Goal: Information Seeking & Learning: Learn about a topic

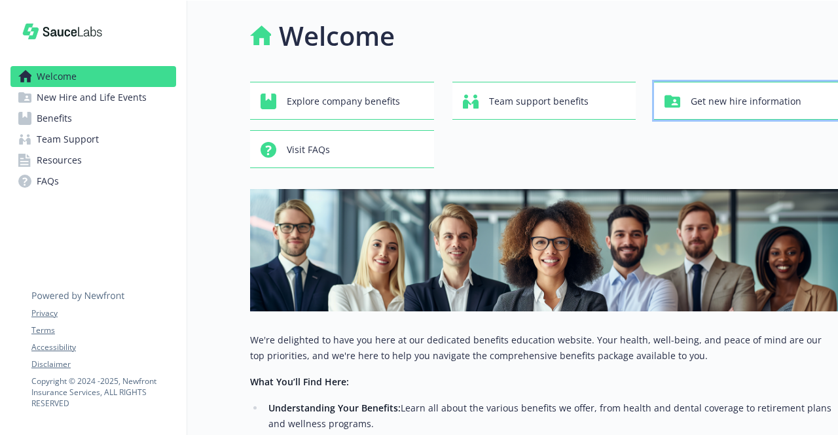
click at [726, 100] on span "Get new hire information" at bounding box center [745, 101] width 111 height 25
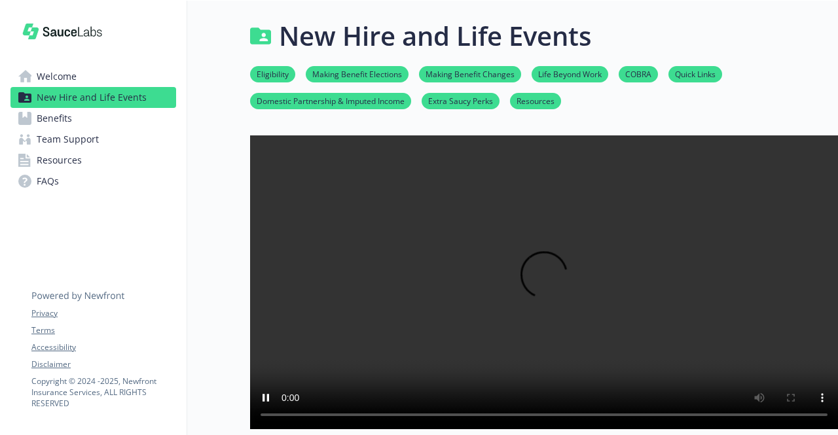
scroll to position [65, 0]
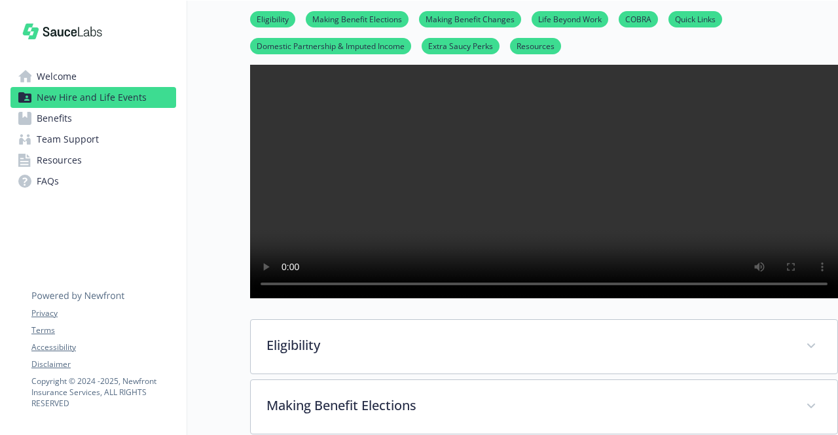
click at [217, 287] on div "New Hire and Life Events Eligibility Making Benefit Elections Making Benefit Ch…" at bounding box center [512, 398] width 651 height 1056
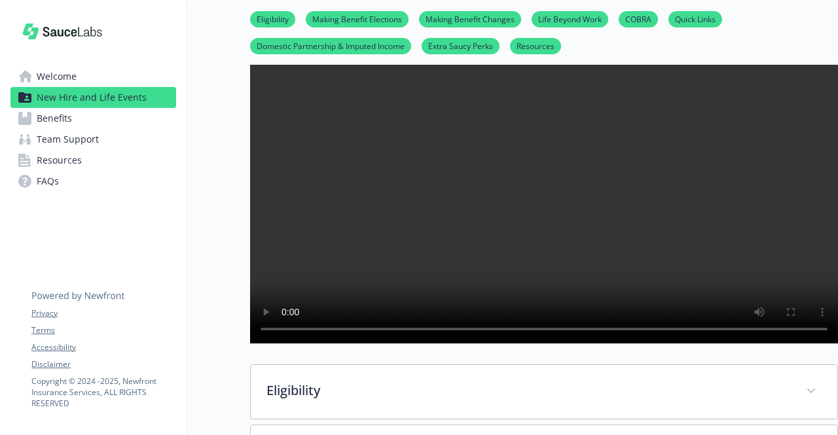
scroll to position [65, 0]
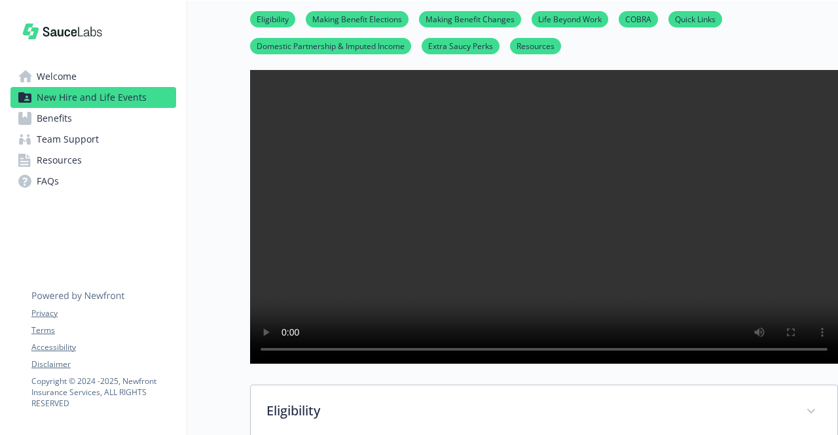
click at [265, 303] on video at bounding box center [544, 217] width 588 height 294
click at [264, 257] on video at bounding box center [544, 217] width 588 height 294
click at [257, 323] on video at bounding box center [544, 217] width 588 height 294
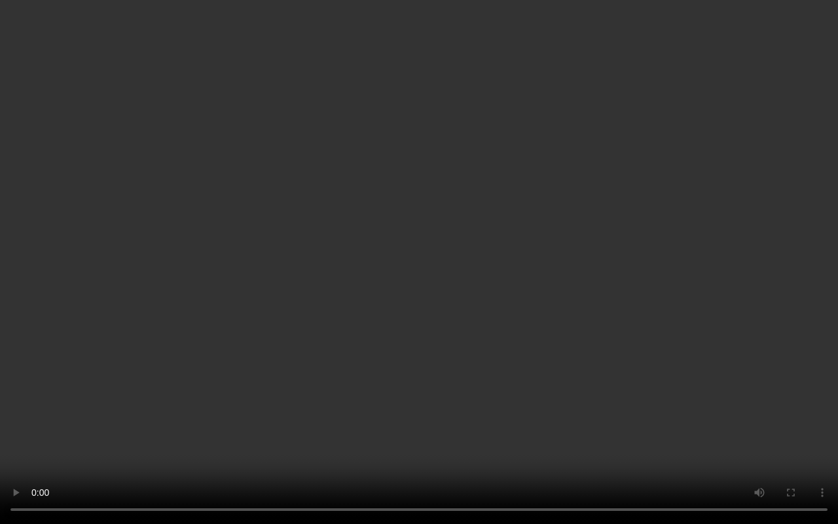
click at [821, 319] on video at bounding box center [419, 262] width 838 height 524
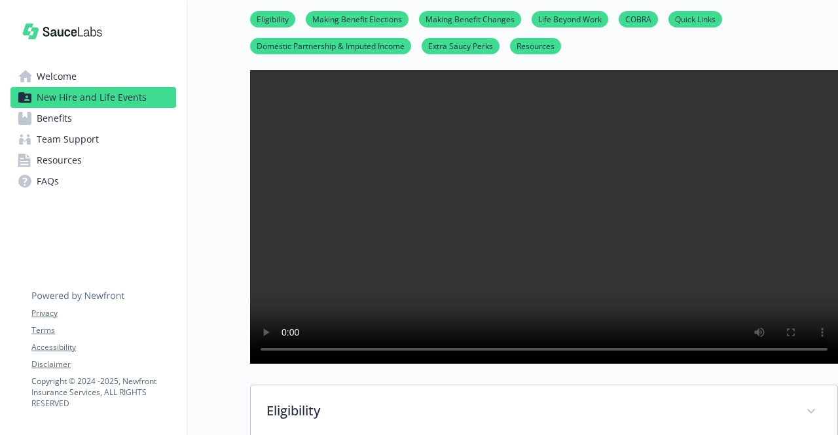
click at [305, 296] on video at bounding box center [544, 217] width 588 height 294
click at [266, 302] on video at bounding box center [544, 217] width 588 height 294
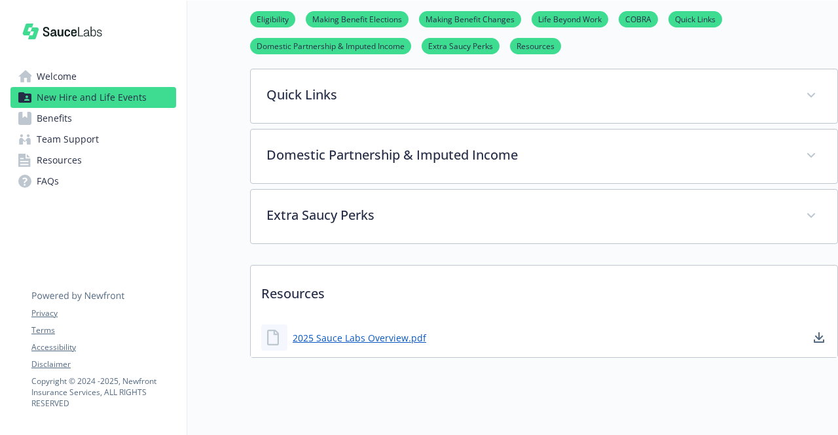
scroll to position [611, 0]
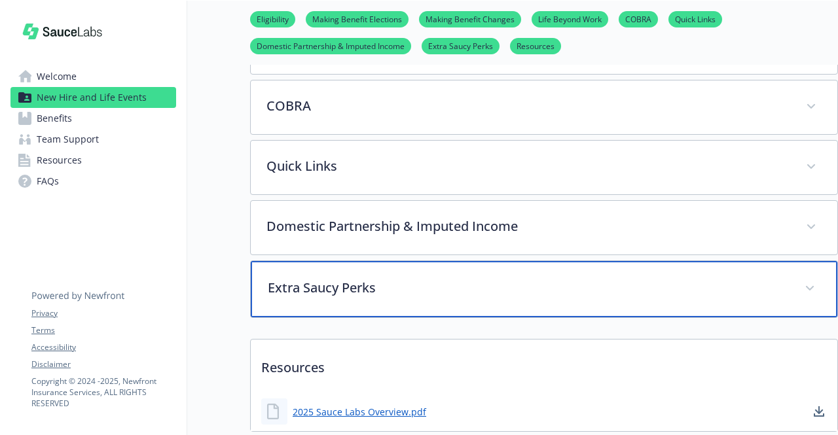
click at [741, 317] on div "Extra Saucy Perks" at bounding box center [544, 289] width 586 height 56
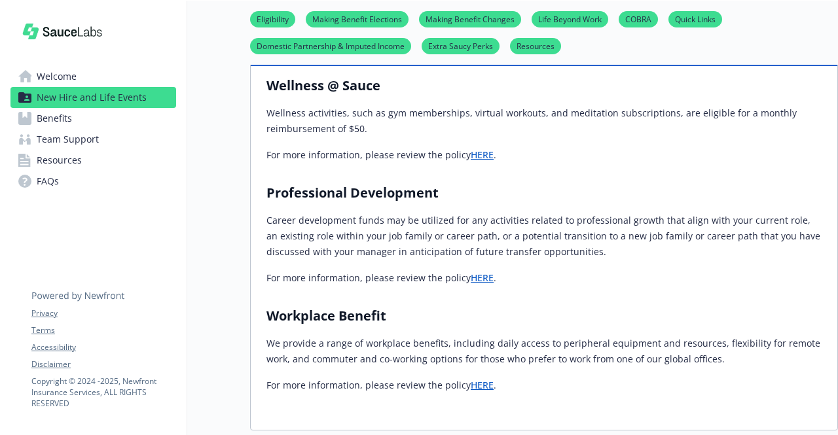
scroll to position [938, 0]
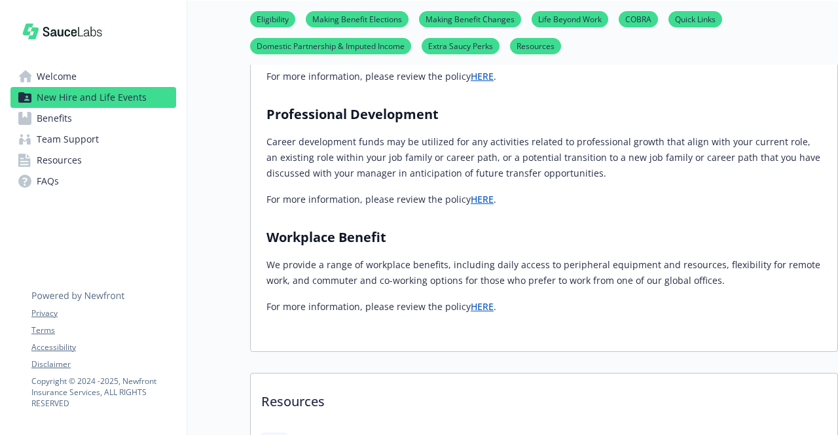
click at [476, 313] on link "HERE" at bounding box center [482, 306] width 23 height 12
click at [123, 115] on link "Benefits" at bounding box center [93, 118] width 166 height 21
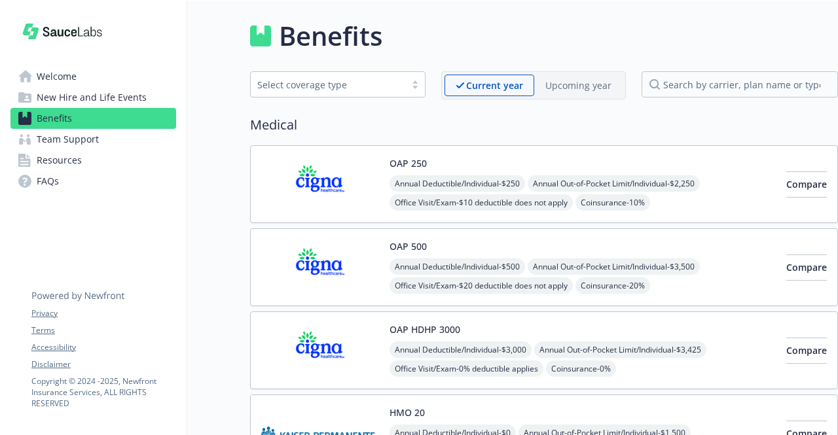
click at [139, 143] on link "Team Support" at bounding box center [93, 139] width 166 height 21
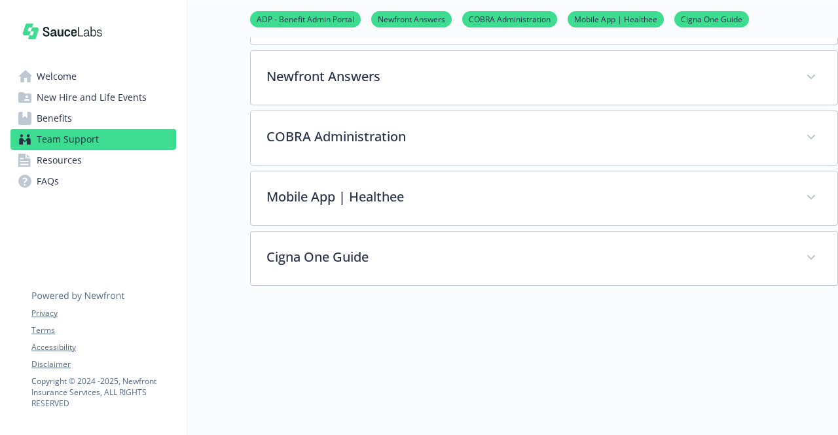
click at [120, 166] on link "Resources" at bounding box center [93, 160] width 166 height 21
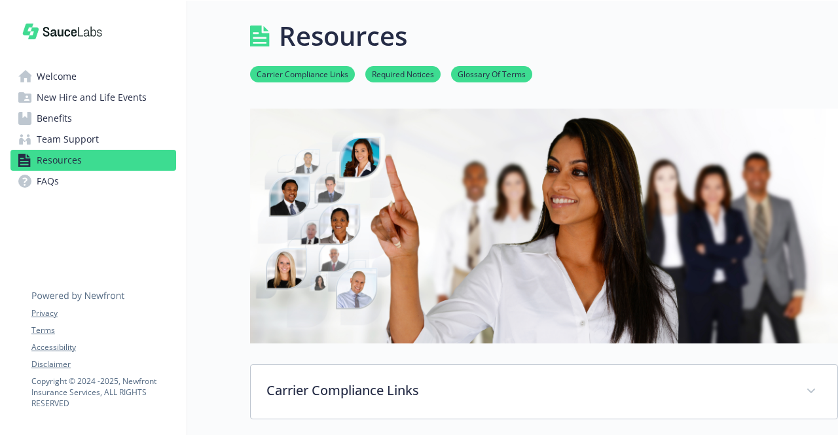
click at [126, 84] on link "Welcome" at bounding box center [93, 76] width 166 height 21
